Goal: Task Accomplishment & Management: Manage account settings

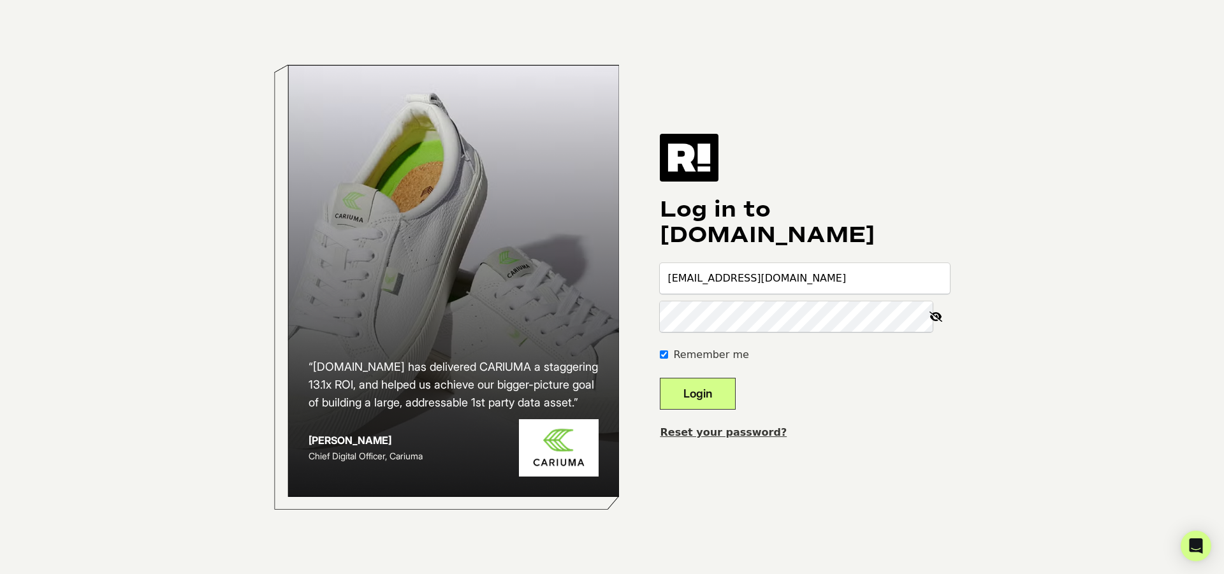
type input "dstrickland@dreambrands.com"
click at [732, 393] on button "Login" at bounding box center [698, 394] width 76 height 32
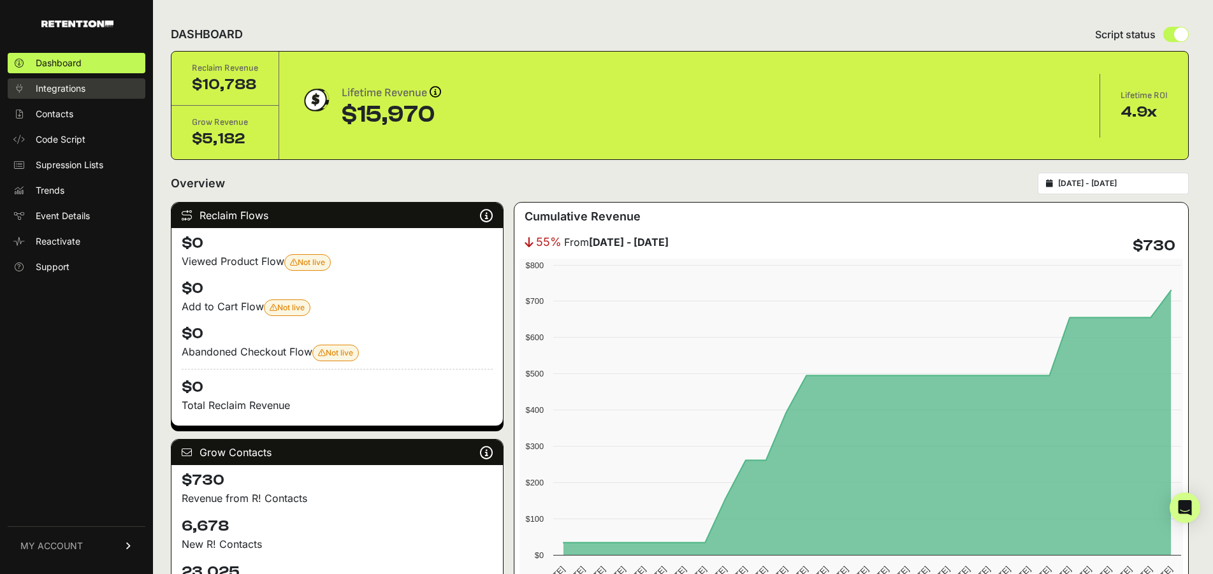
click at [75, 91] on span "Integrations" at bounding box center [61, 88] width 50 height 13
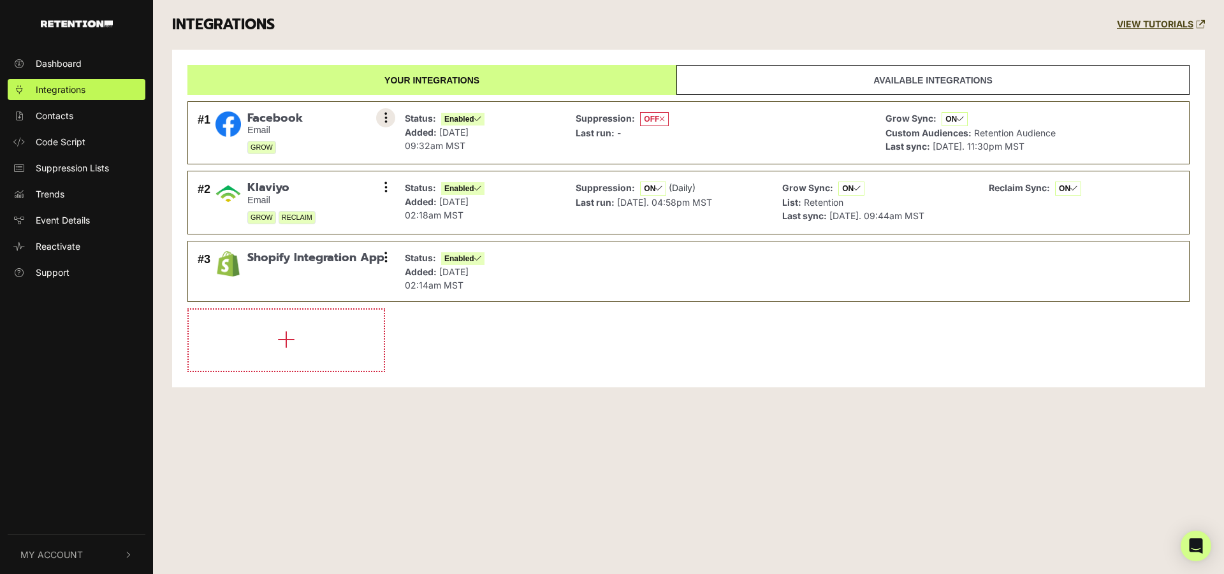
click at [385, 121] on icon at bounding box center [385, 118] width 3 height 13
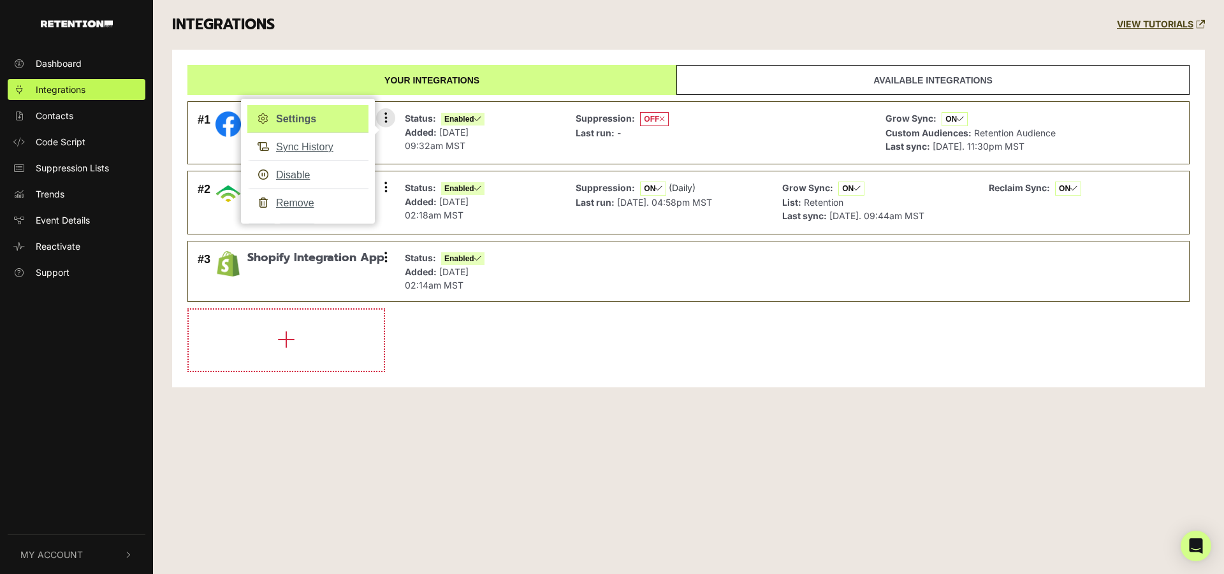
click at [300, 122] on link "Settings" at bounding box center [307, 119] width 121 height 28
